Goal: Information Seeking & Learning: Check status

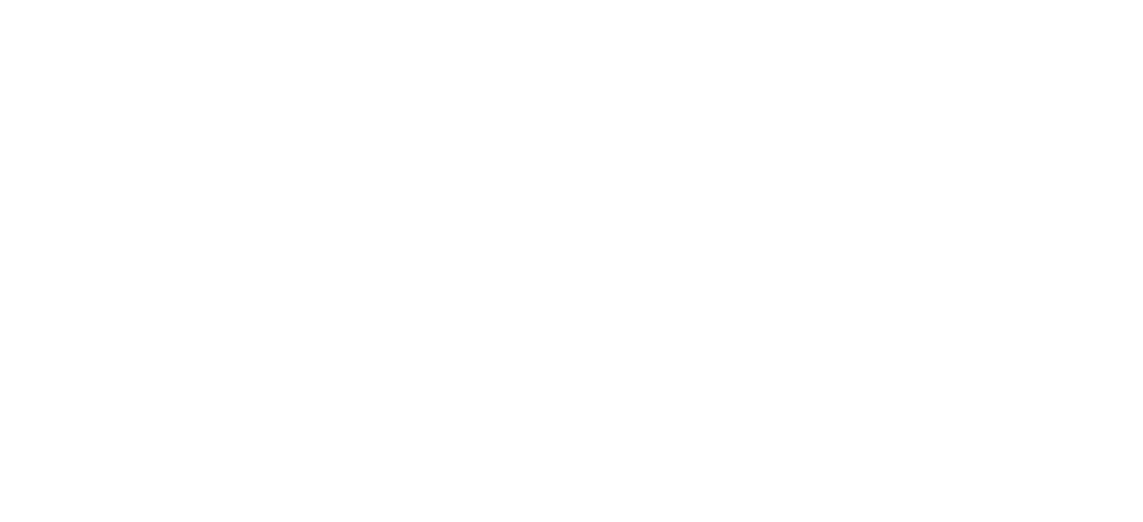
click at [0, 0] on html at bounding box center [0, 0] width 0 height 0
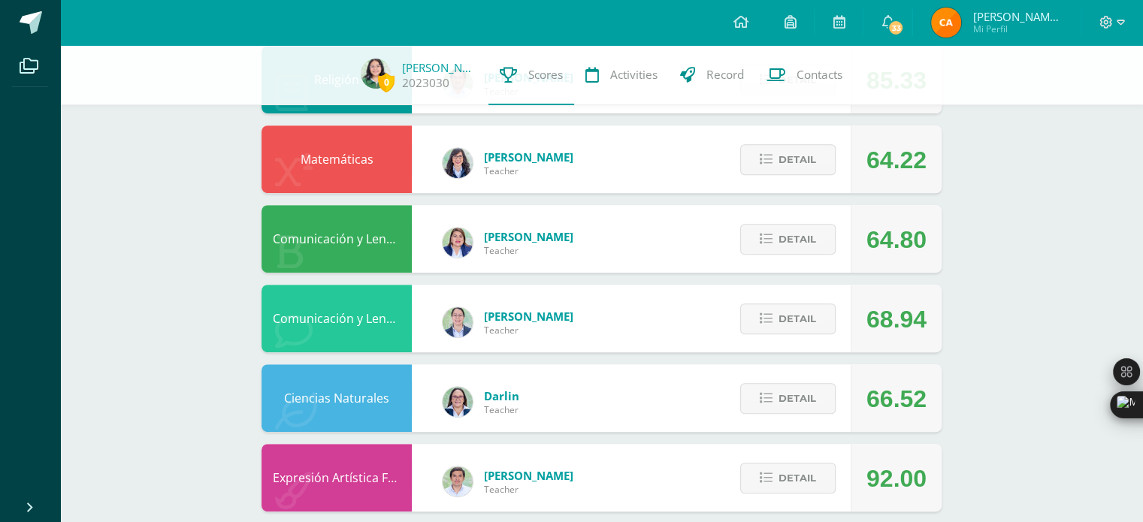
scroll to position [592, 0]
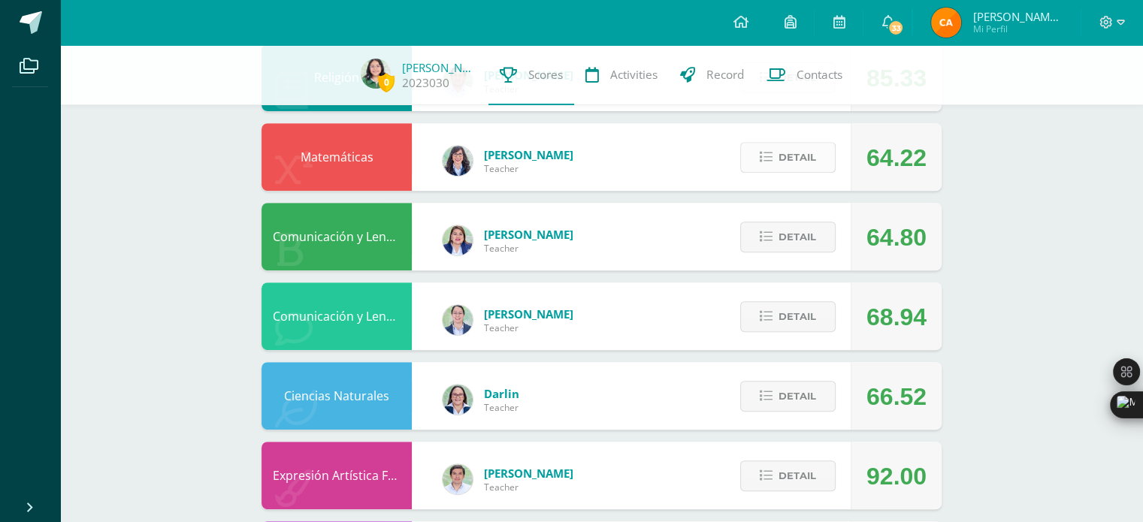
click at [755, 159] on button "Detail" at bounding box center [787, 157] width 95 height 31
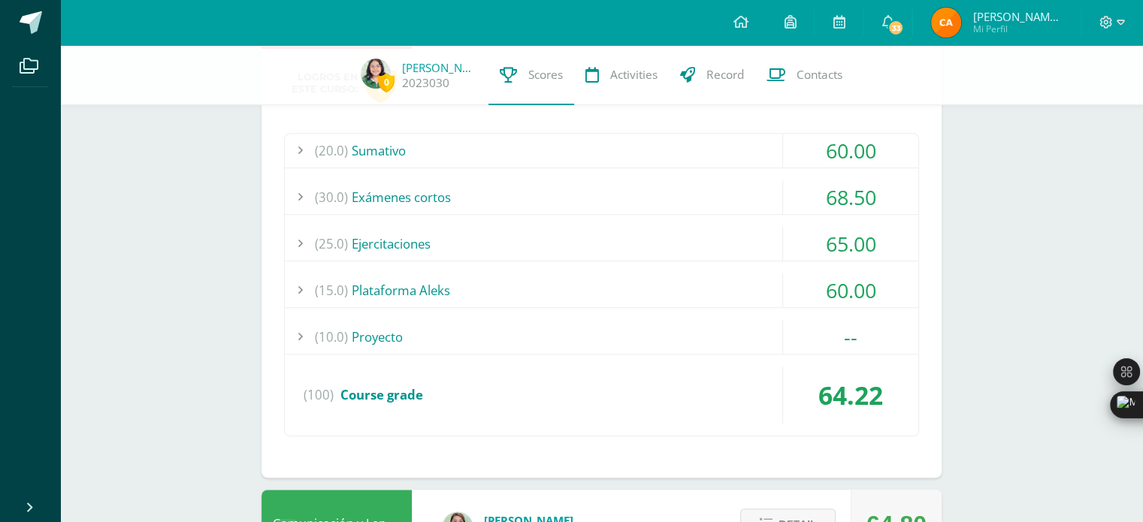
scroll to position [745, 0]
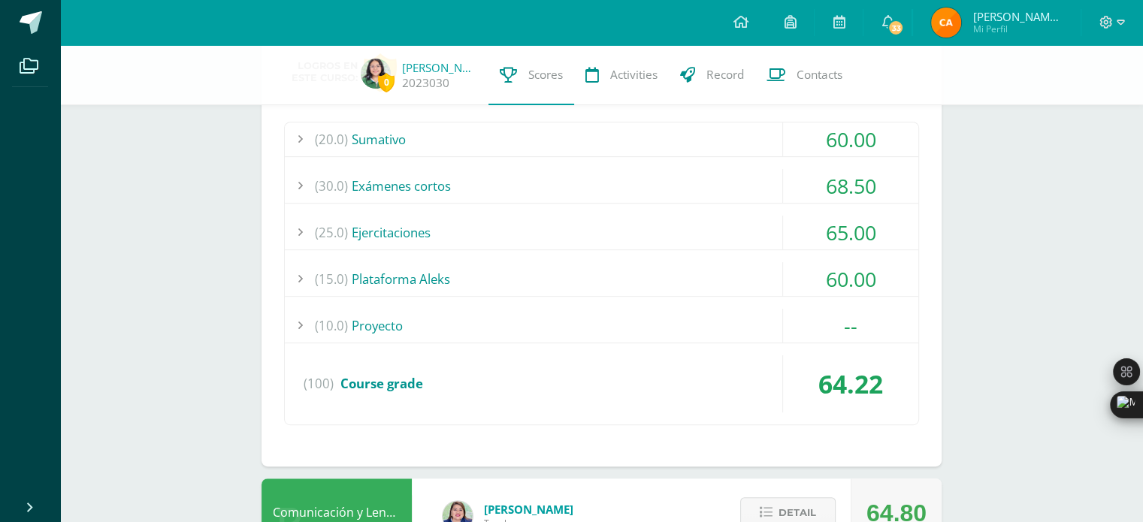
click at [589, 189] on div "(30.0) Exámenes cortos" at bounding box center [602, 186] width 634 height 34
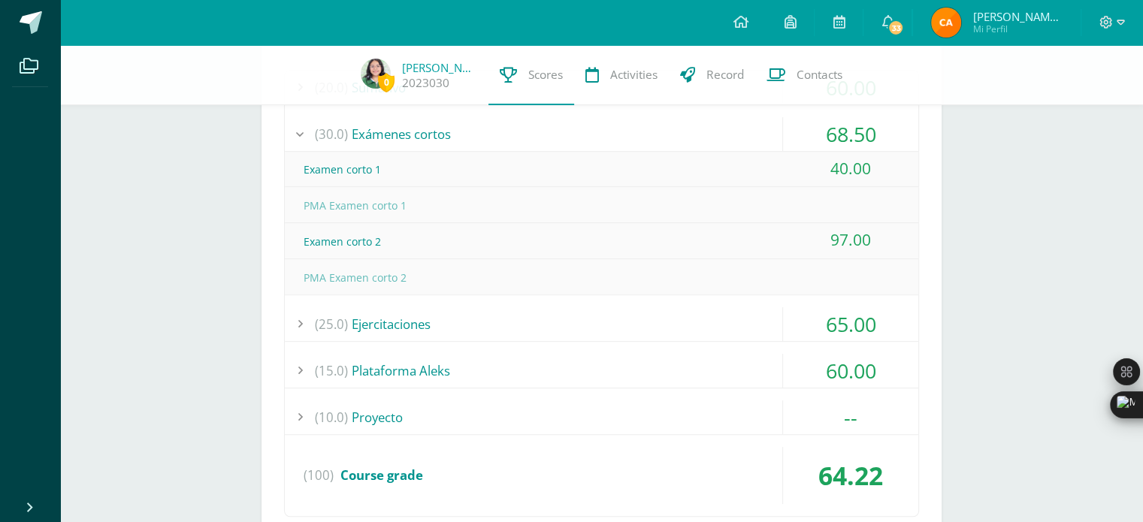
scroll to position [794, 0]
click at [480, 129] on div "(30.0) Exámenes cortos" at bounding box center [602, 137] width 634 height 34
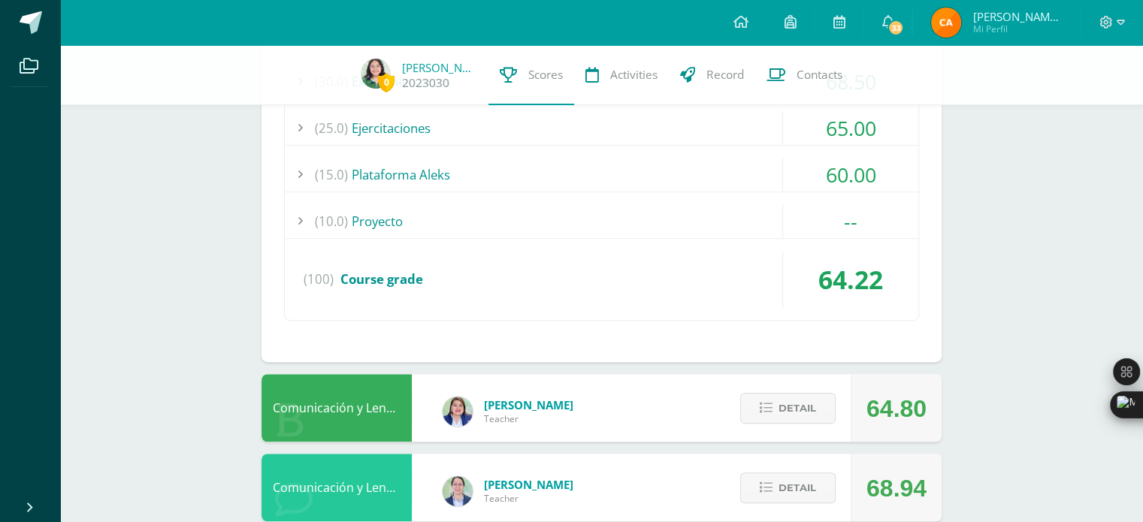
scroll to position [851, 0]
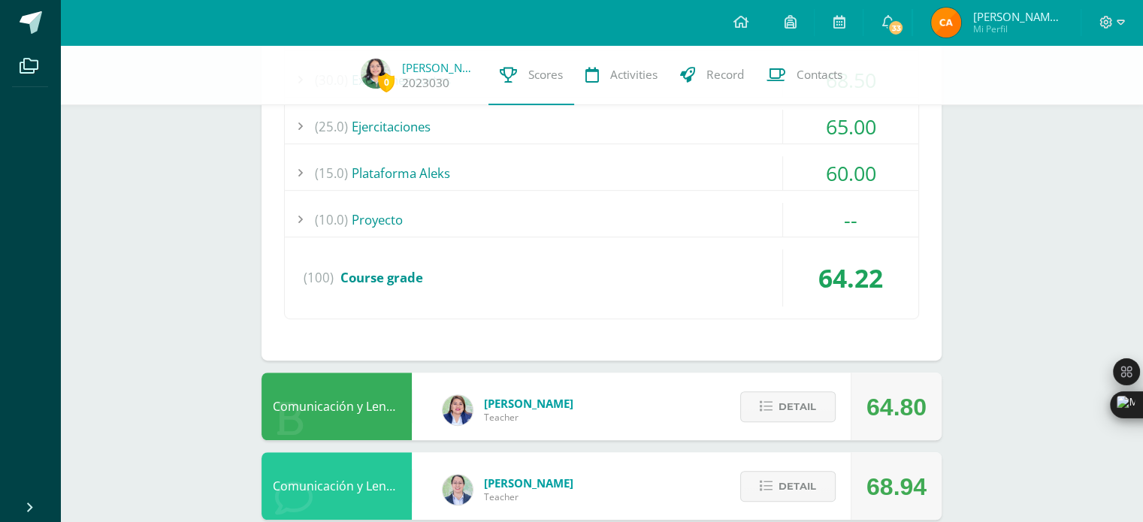
click at [473, 207] on div "(10.0) Proyecto" at bounding box center [602, 220] width 634 height 34
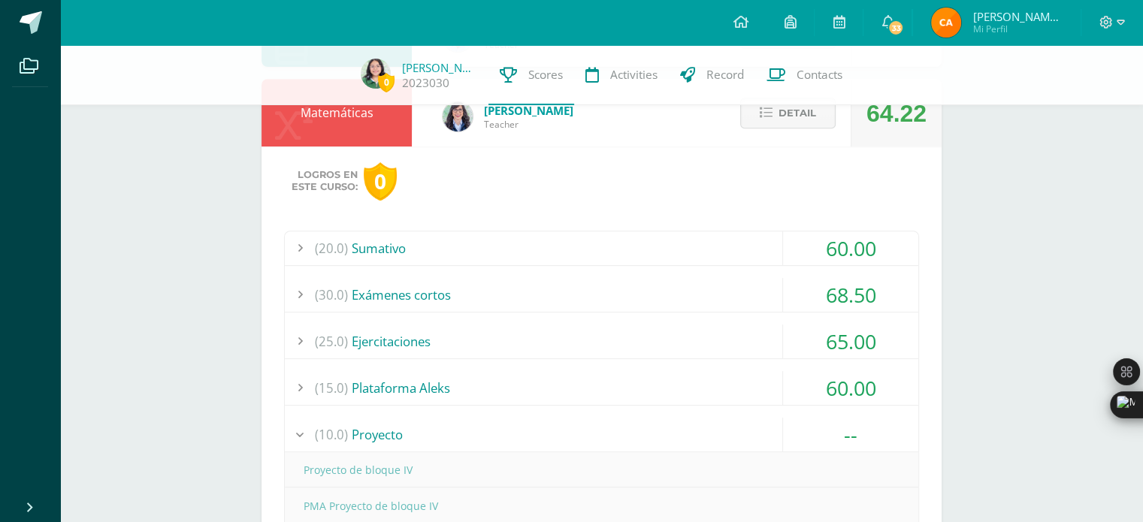
scroll to position [637, 0]
click at [451, 241] on div "(20.0) Sumativo" at bounding box center [602, 248] width 634 height 34
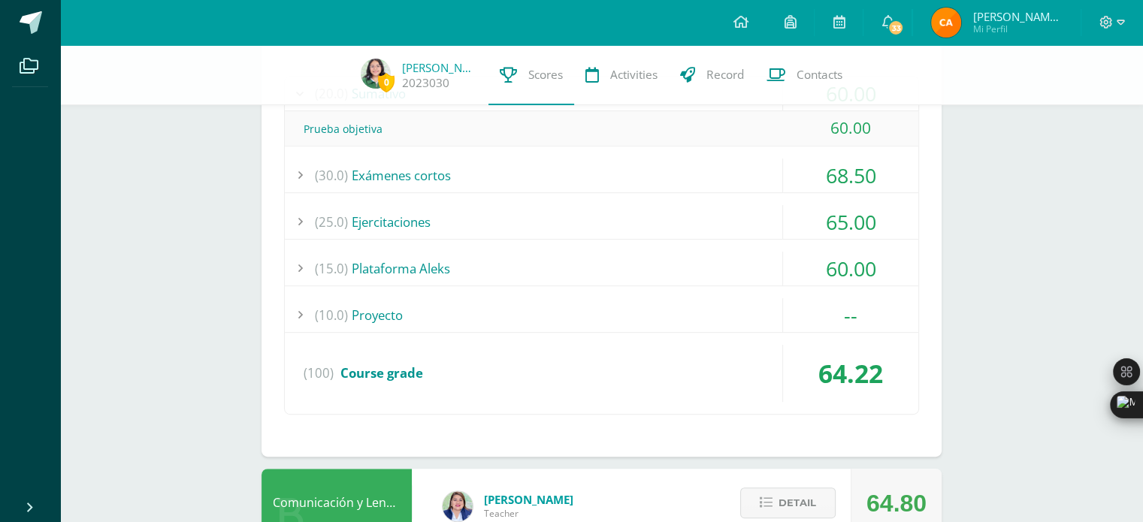
scroll to position [792, 0]
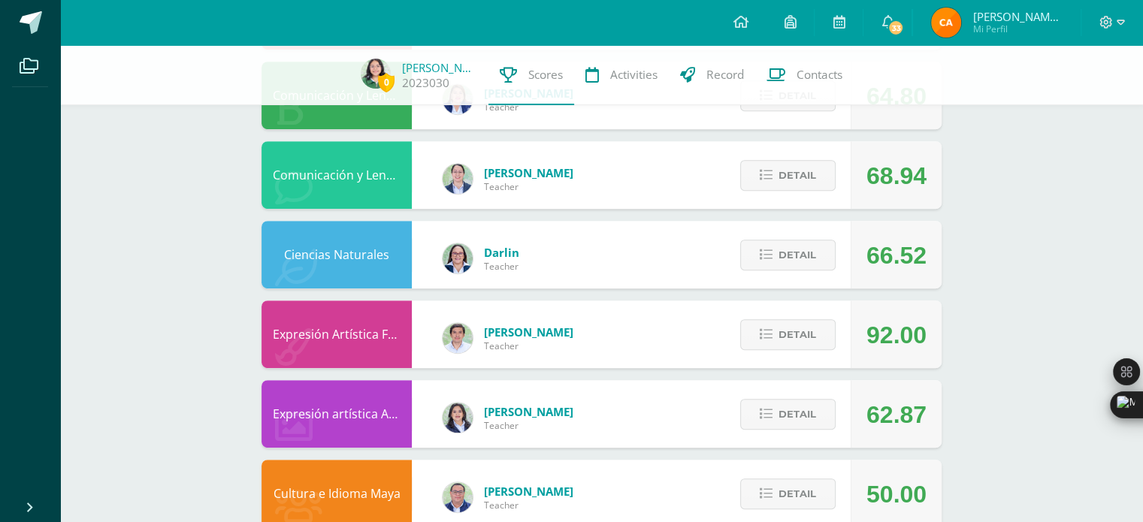
scroll to position [732, 0]
click at [764, 415] on icon at bounding box center [766, 415] width 13 height 13
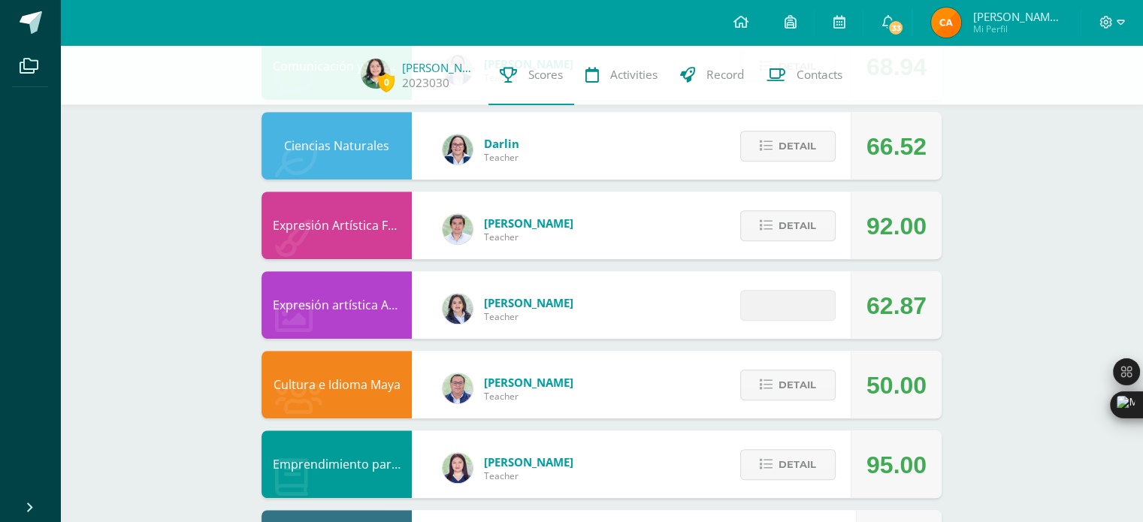
scroll to position [847, 0]
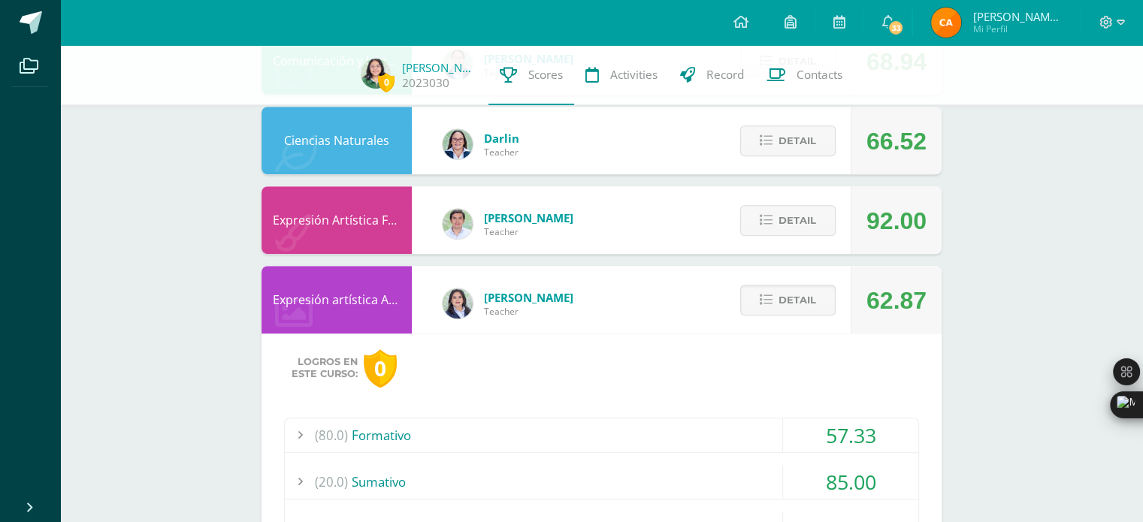
click at [608, 471] on div "(20.0) Sumativo" at bounding box center [602, 482] width 634 height 34
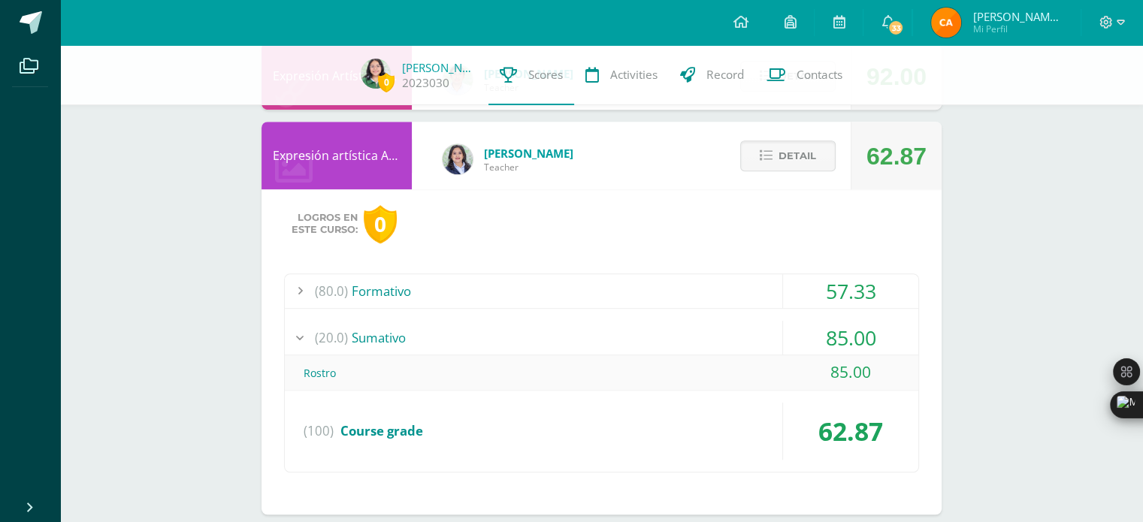
scroll to position [1019, 0]
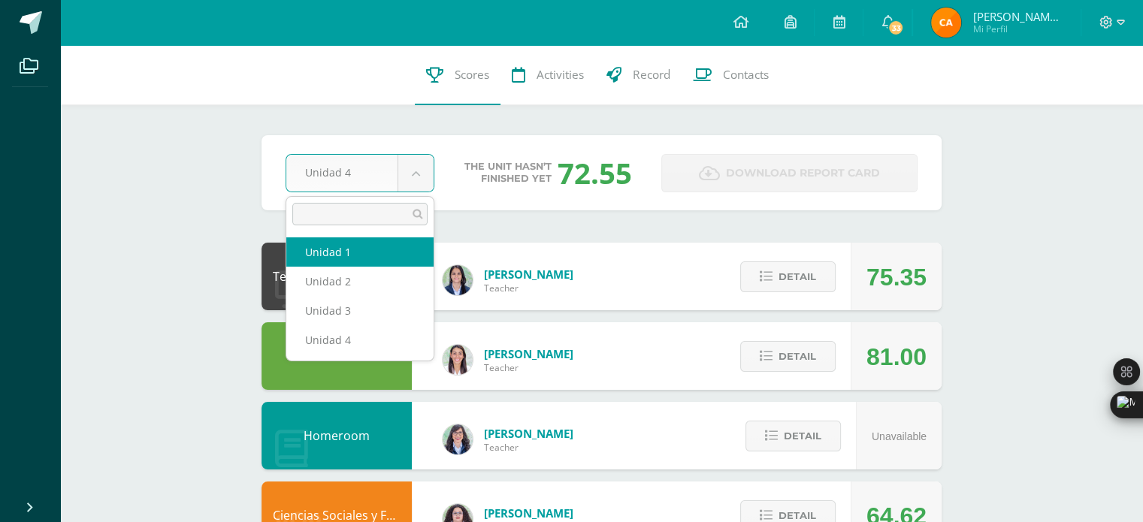
select select "Unidad 1"
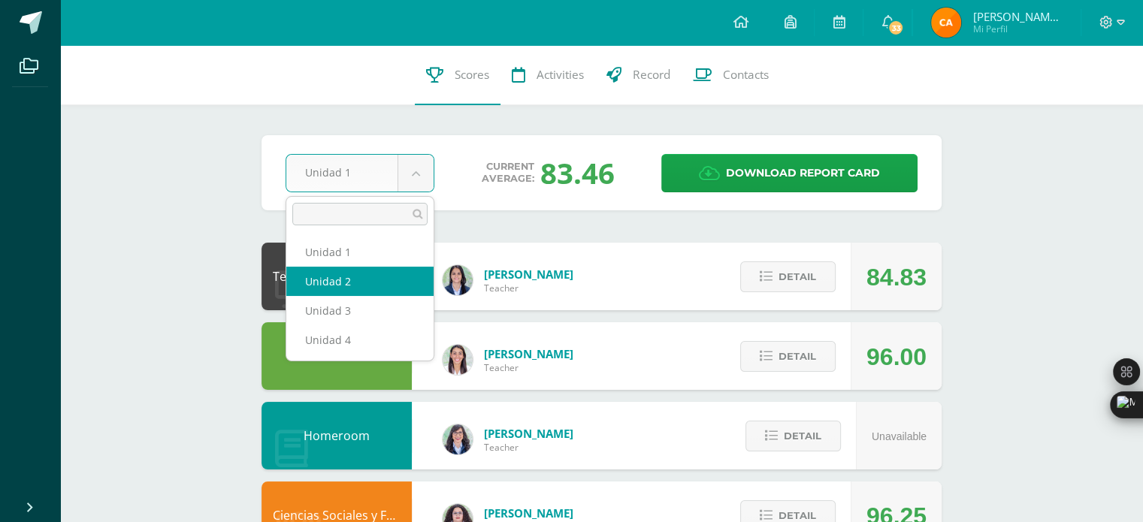
select select "Unidad 2"
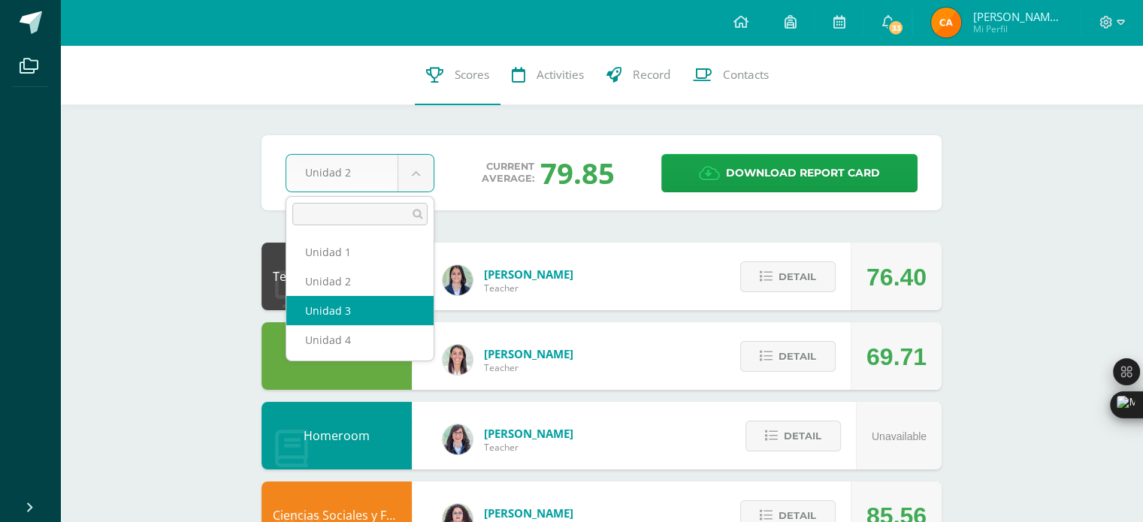
select select "Unidad 3"
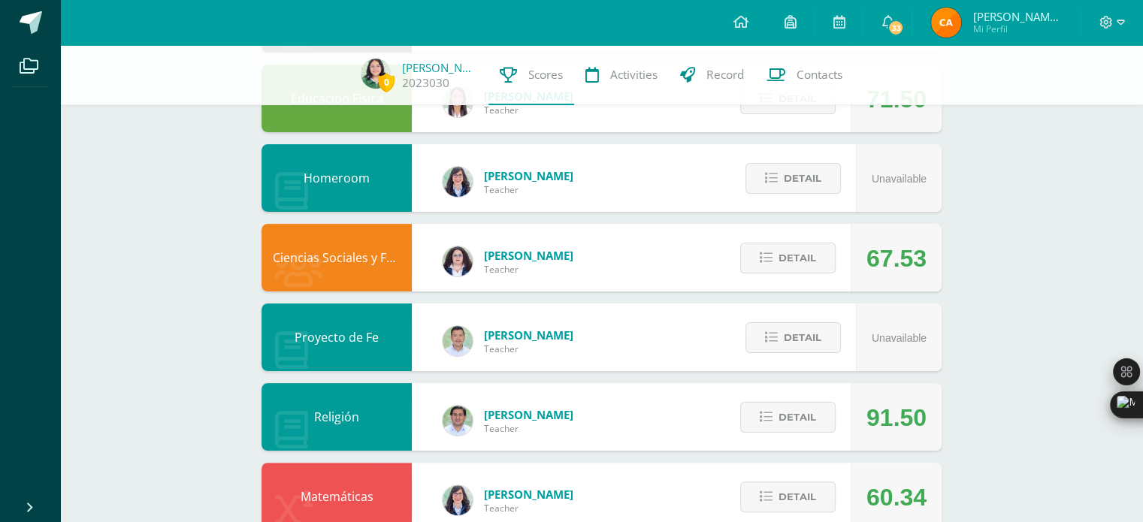
scroll to position [253, 0]
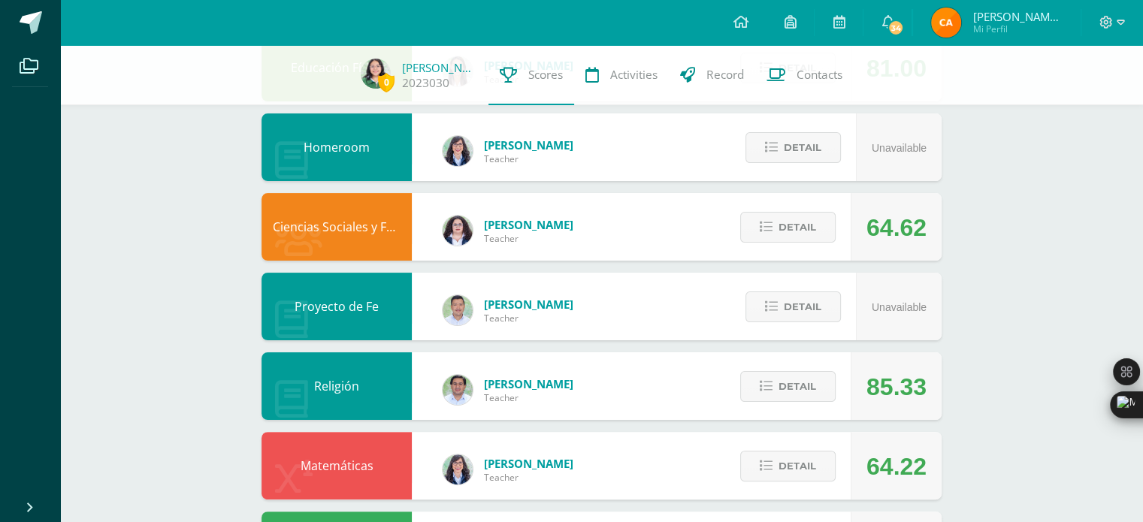
scroll to position [283, 0]
click at [806, 237] on span "Detail" at bounding box center [798, 227] width 38 height 28
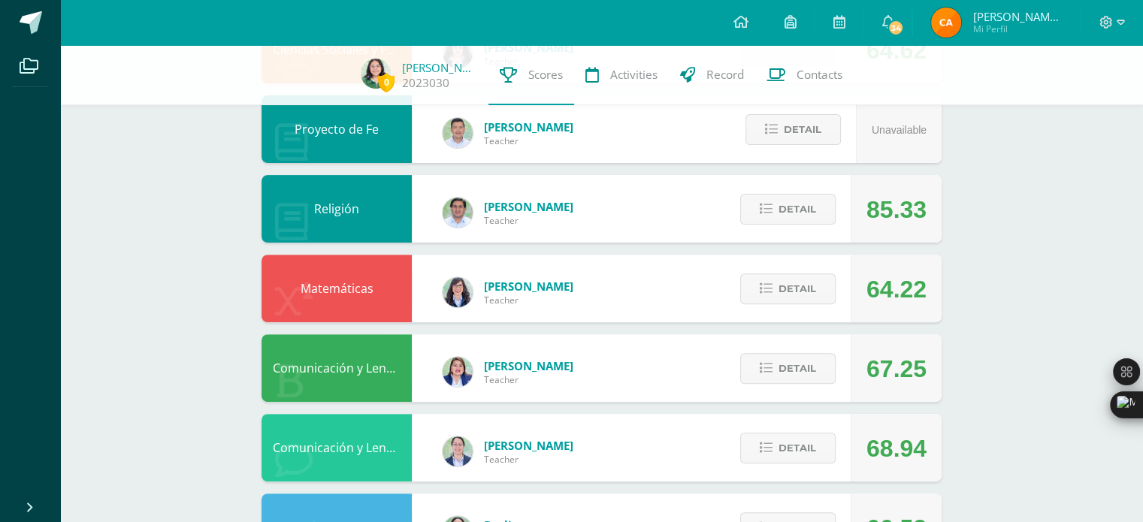
scroll to position [463, 0]
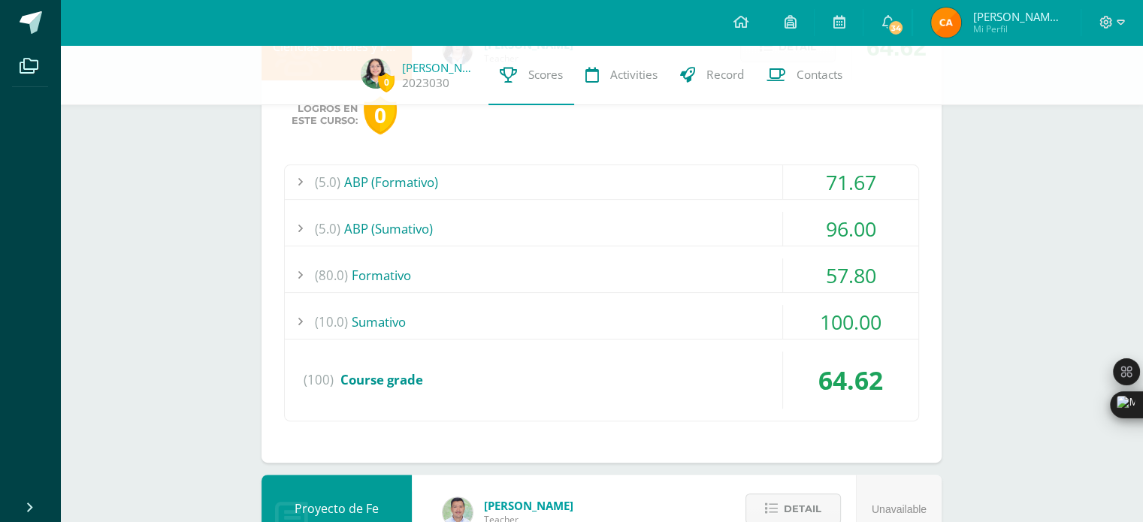
click at [474, 276] on div "(80.0) Formativo" at bounding box center [602, 276] width 634 height 34
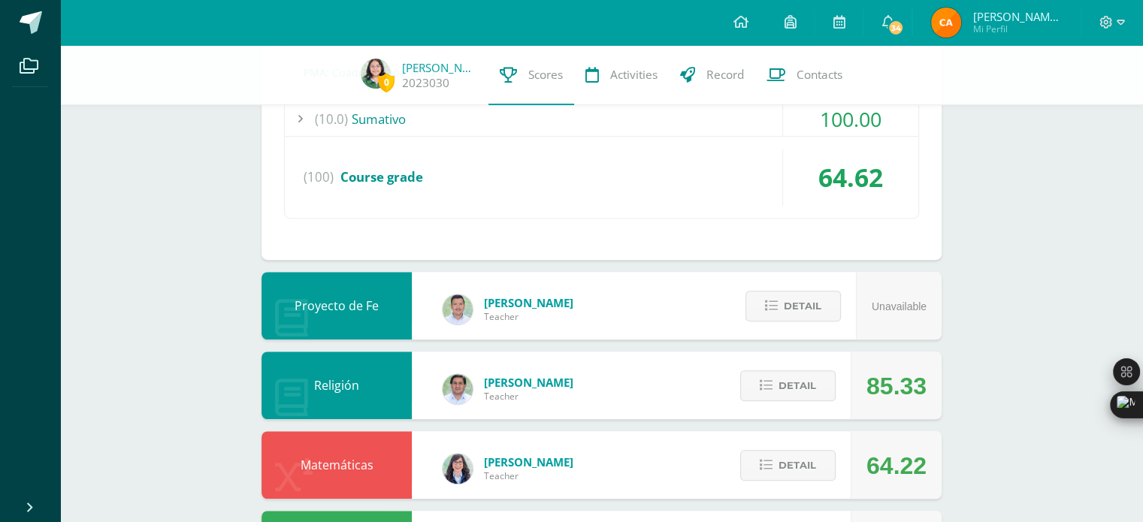
scroll to position [961, 0]
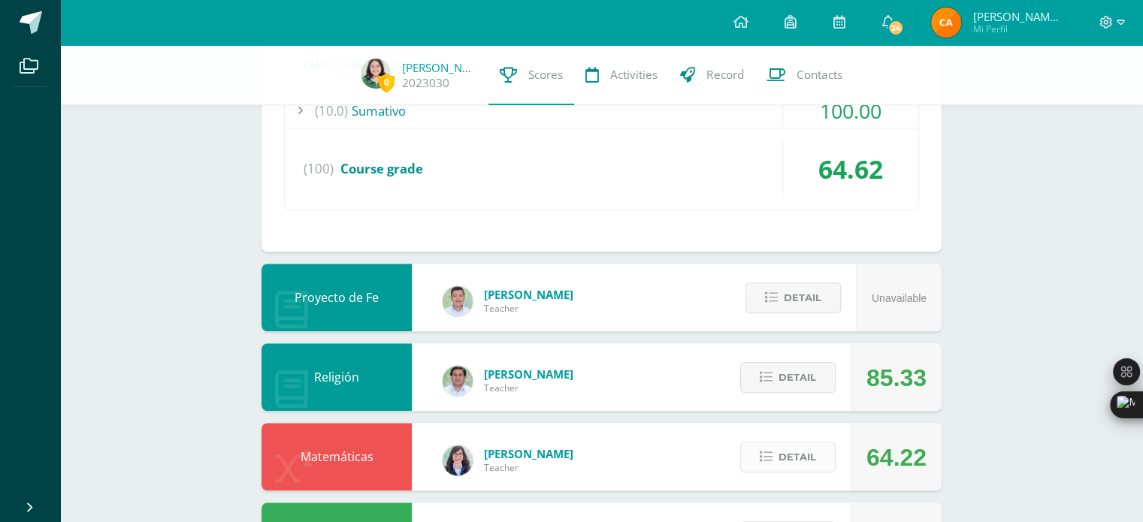
click at [771, 464] on button "Detail" at bounding box center [787, 457] width 95 height 31
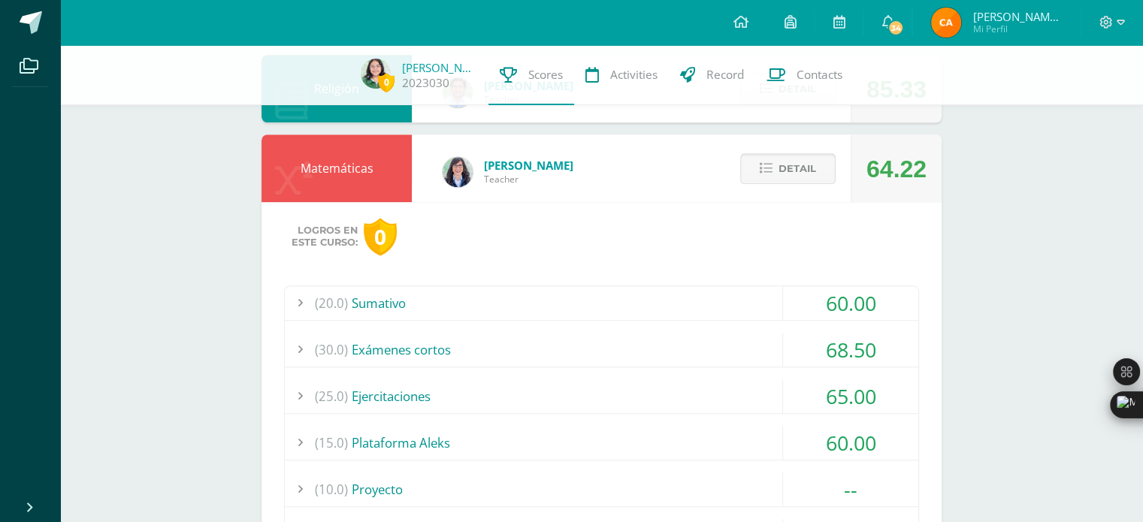
scroll to position [1263, 0]
